Goal: Submit feedback/report problem

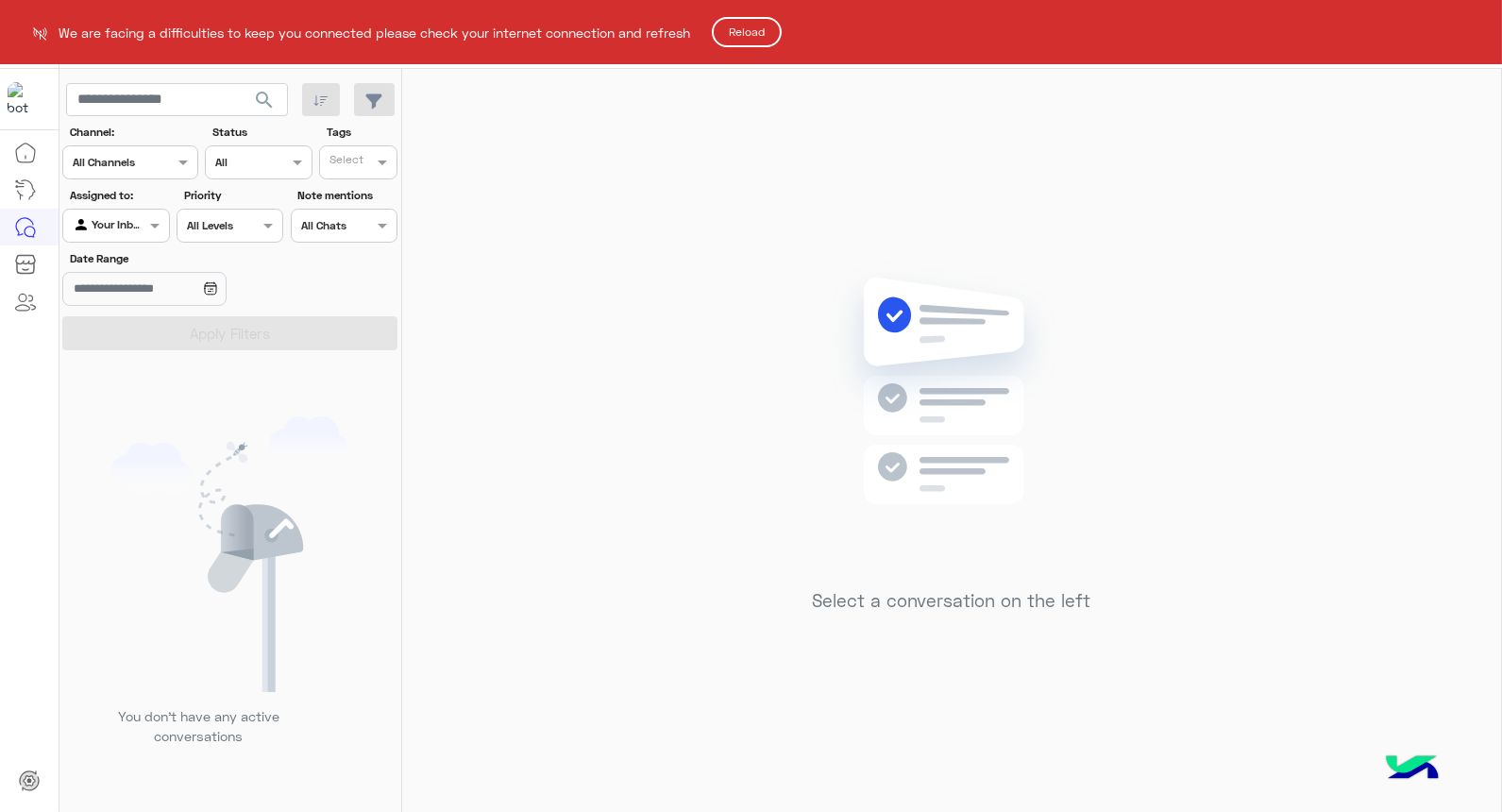
click at [744, 40] on button "Reload" at bounding box center [746, 33] width 70 height 31
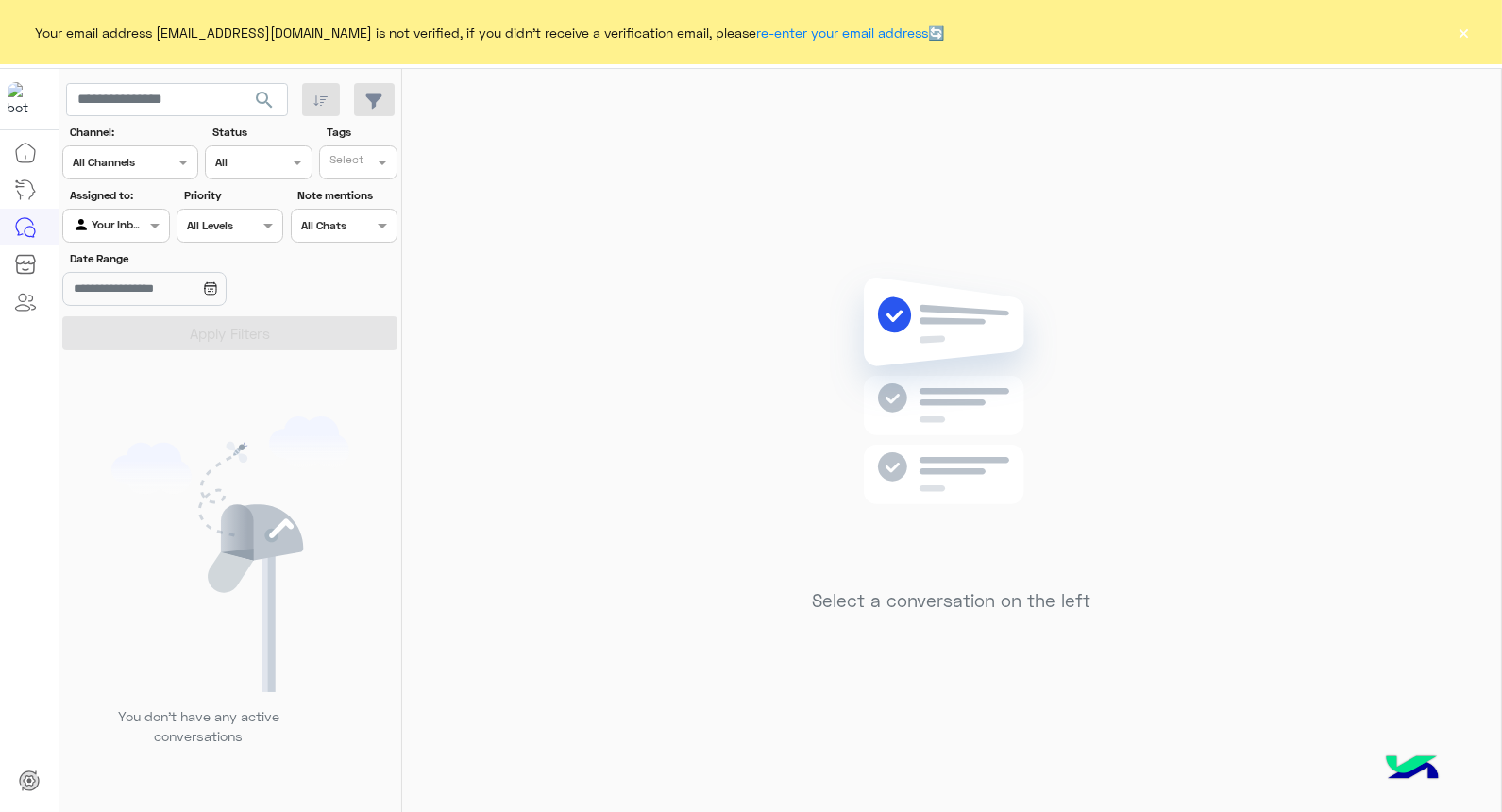
click at [1454, 36] on div "Your email address [EMAIL_ADDRESS][DOMAIN_NAME] is not verified, if you didn't …" at bounding box center [751, 32] width 1502 height 64
click at [1467, 35] on button "×" at bounding box center [1465, 33] width 19 height 19
